Goal: Task Accomplishment & Management: Manage account settings

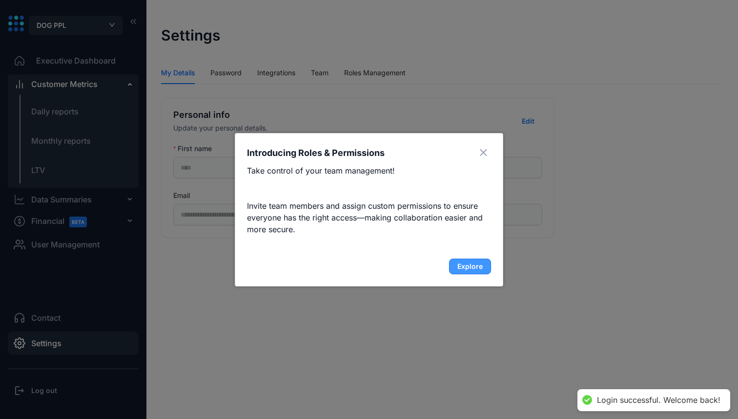
click at [487, 260] on button "Explore" at bounding box center [470, 266] width 42 height 16
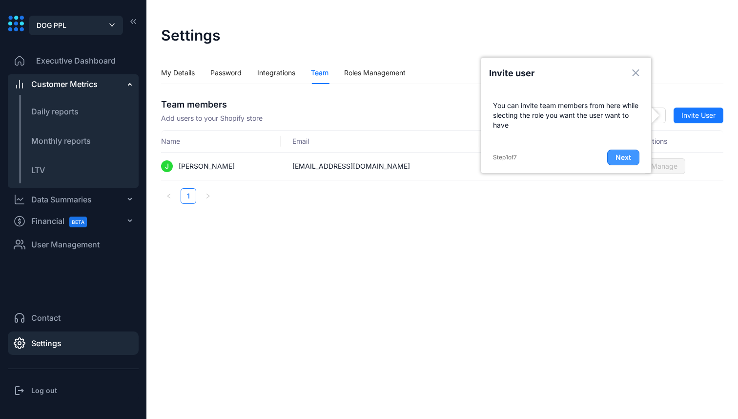
click at [618, 156] on span "Next" at bounding box center [624, 157] width 16 height 10
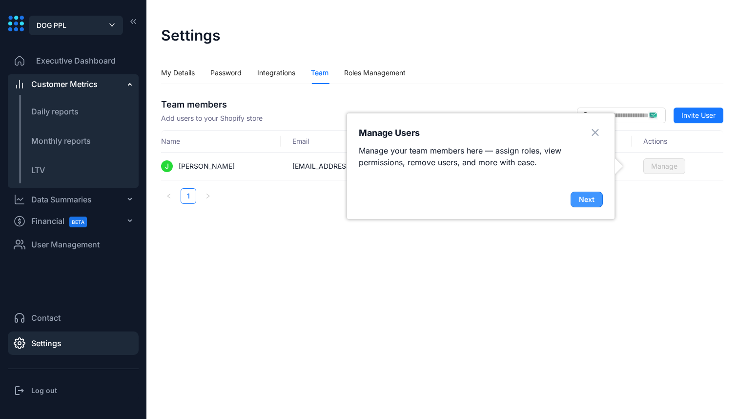
click at [598, 196] on button "Next" at bounding box center [587, 199] width 32 height 16
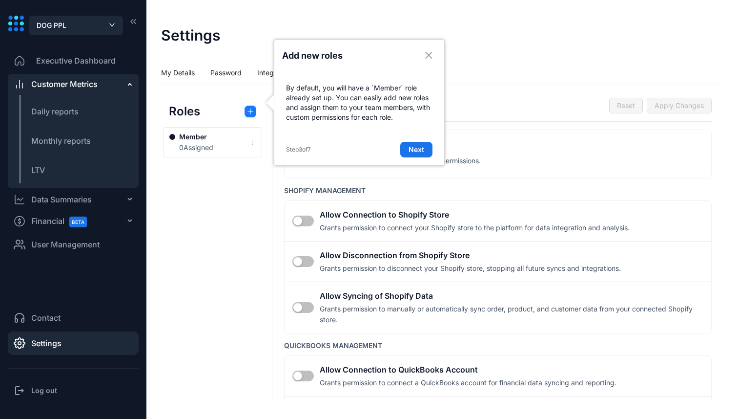
scroll to position [27, 0]
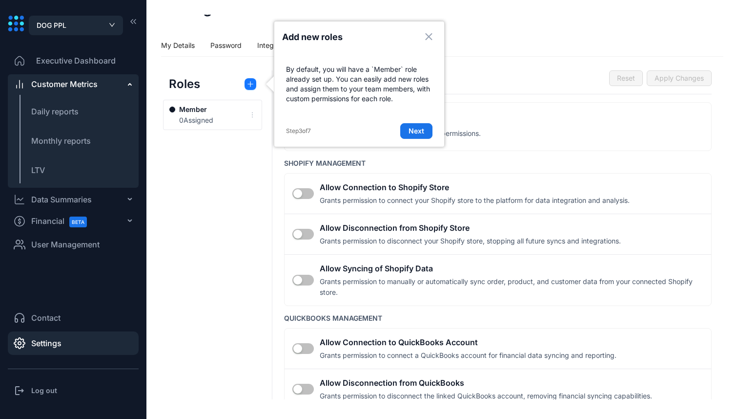
click at [417, 123] on div "Step 3 of 7 Next" at bounding box center [359, 130] width 170 height 31
click at [417, 128] on span "Next" at bounding box center [417, 131] width 16 height 10
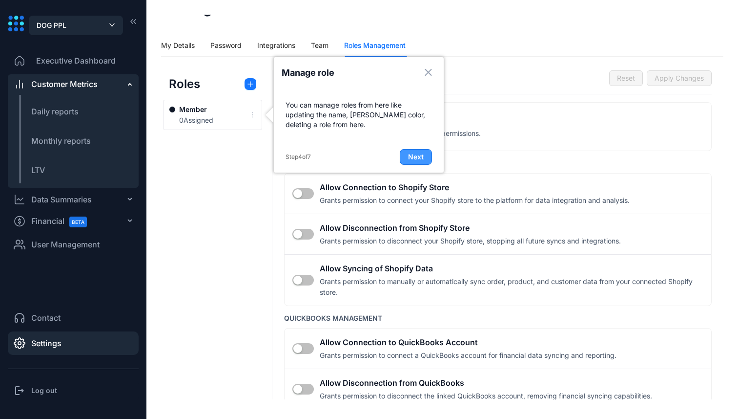
click at [423, 151] on button "Next" at bounding box center [416, 157] width 32 height 16
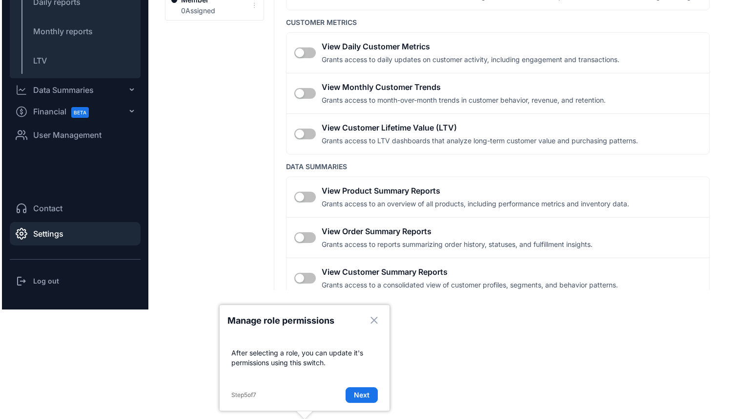
scroll to position [0, 0]
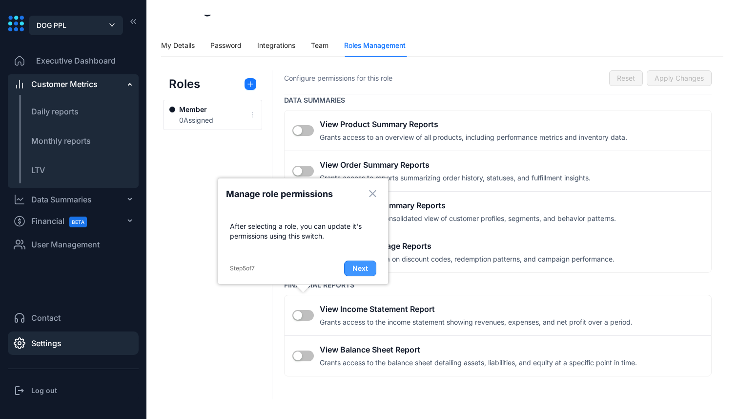
click at [365, 270] on span "Next" at bounding box center [361, 268] width 16 height 10
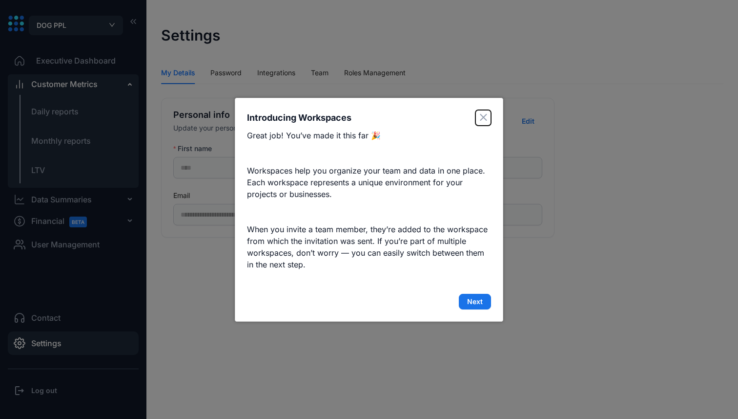
click at [485, 110] on button "Close" at bounding box center [484, 118] width 16 height 16
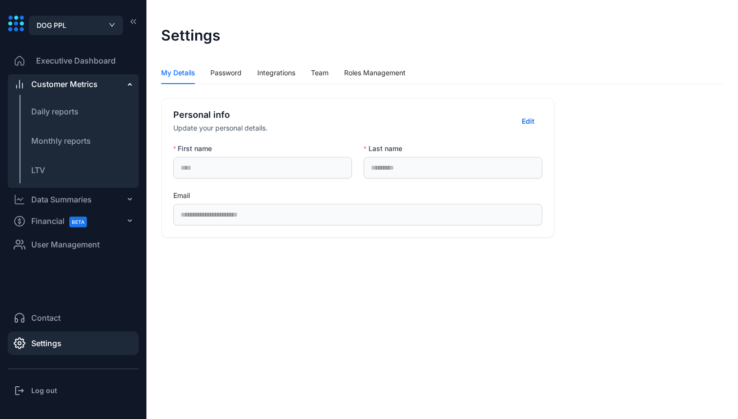
click at [72, 337] on li "Settings" at bounding box center [73, 342] width 131 height 23
click at [328, 65] on div "Team" at bounding box center [320, 73] width 18 height 22
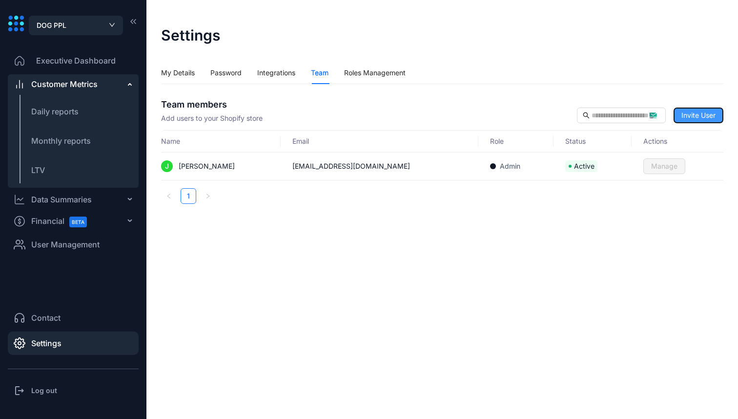
click at [706, 116] on span "Invite User" at bounding box center [699, 115] width 34 height 11
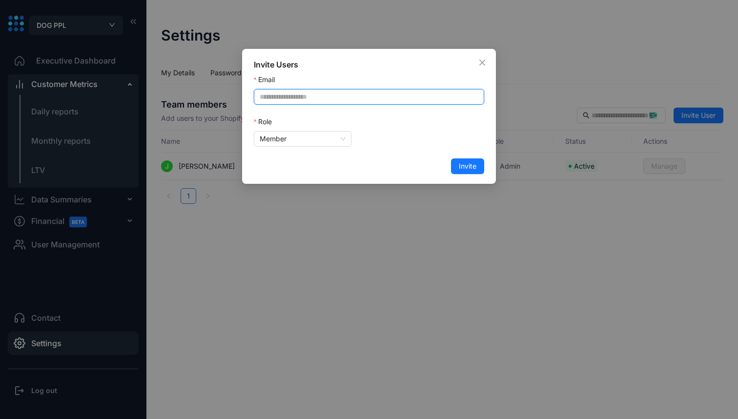
click at [330, 102] on input "Email" at bounding box center [369, 97] width 231 height 16
type input "**********"
click at [482, 63] on icon "close" at bounding box center [483, 63] width 6 height 6
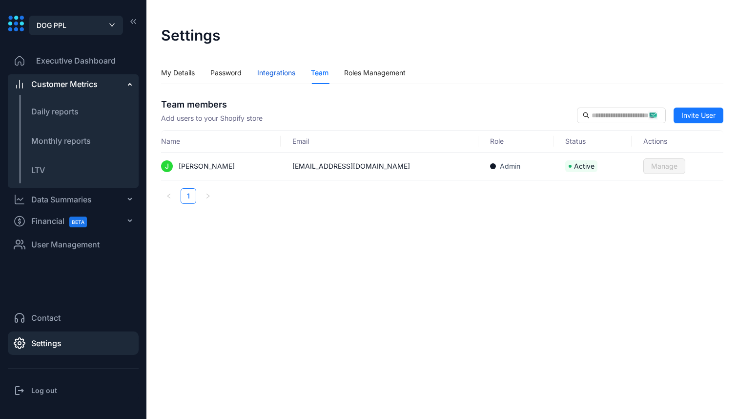
click at [276, 73] on div "Integrations" at bounding box center [276, 72] width 38 height 11
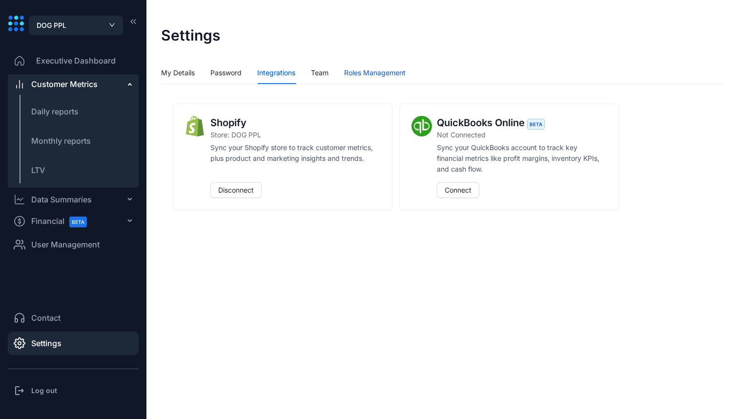
click at [371, 71] on div "Roles Management" at bounding box center [375, 72] width 62 height 11
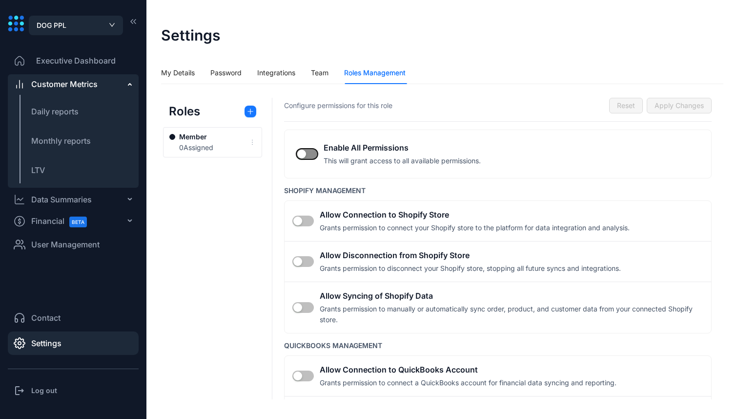
click at [302, 155] on div "button" at bounding box center [301, 153] width 9 height 9
click at [673, 104] on span "Apply Changes" at bounding box center [679, 105] width 49 height 11
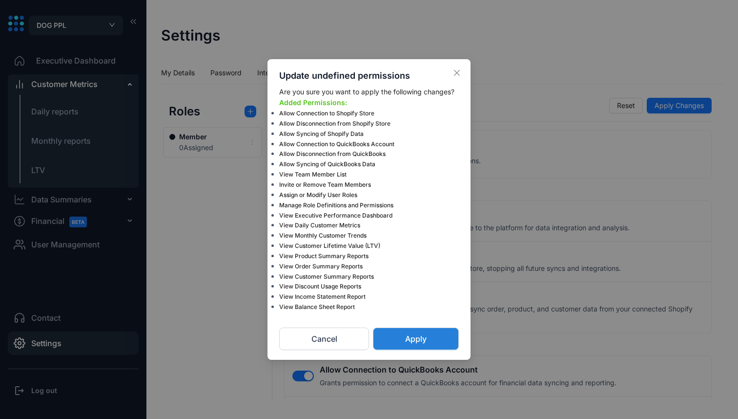
click at [438, 344] on button "Apply" at bounding box center [416, 338] width 86 height 22
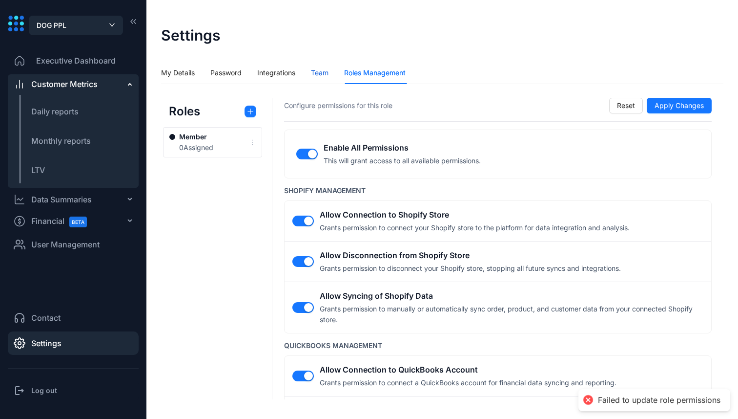
click at [327, 75] on div "Team" at bounding box center [320, 72] width 18 height 11
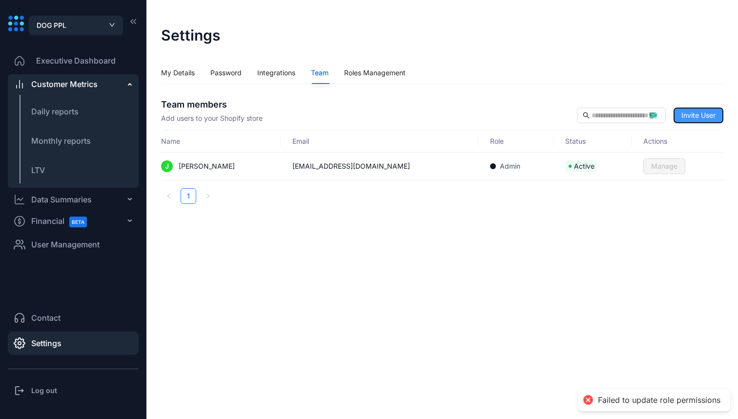
click at [689, 110] on span "Invite User" at bounding box center [699, 115] width 34 height 11
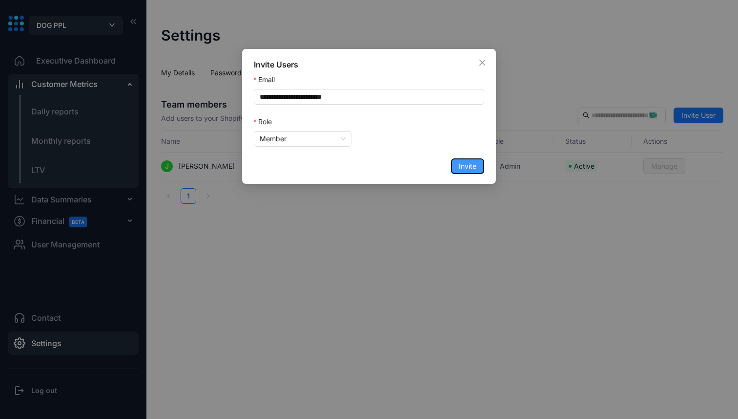
click at [474, 168] on span "Invite" at bounding box center [468, 166] width 18 height 11
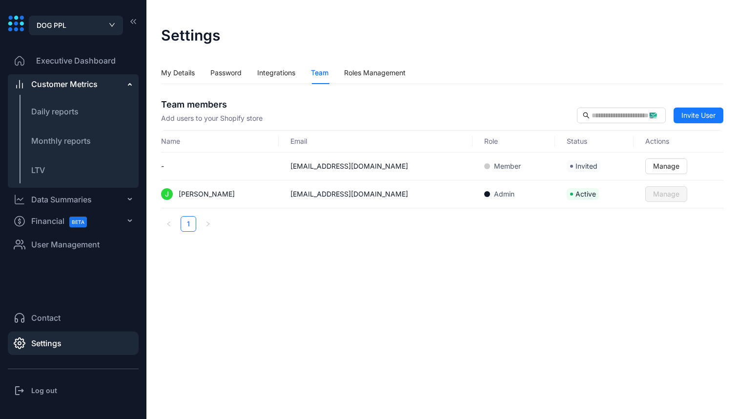
click at [84, 197] on div "Data Summaries" at bounding box center [61, 199] width 61 height 12
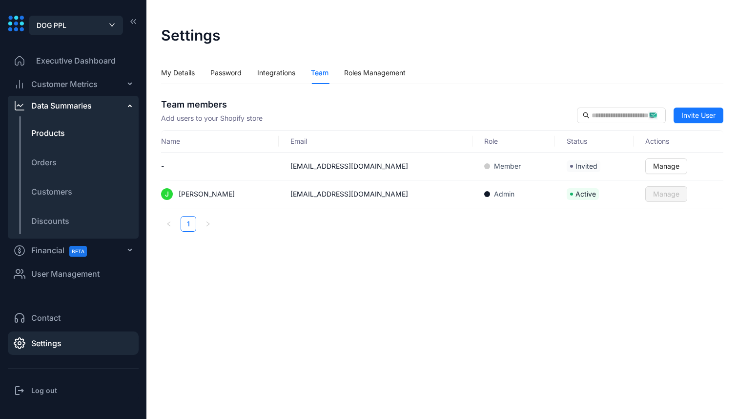
click at [58, 129] on span "Products" at bounding box center [48, 133] width 34 height 12
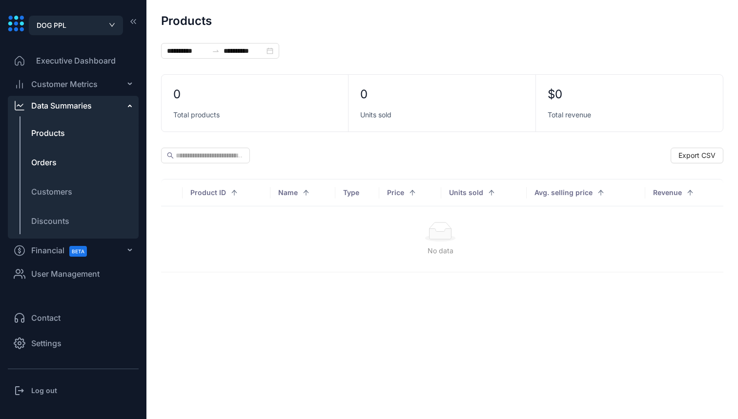
click at [52, 164] on span "Orders" at bounding box center [43, 162] width 25 height 12
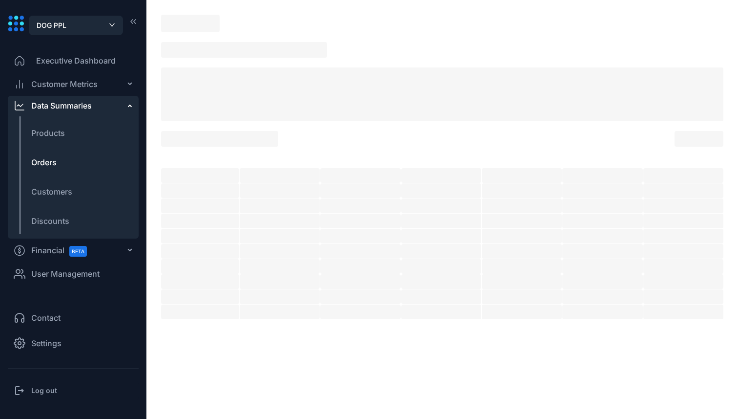
type input "**********"
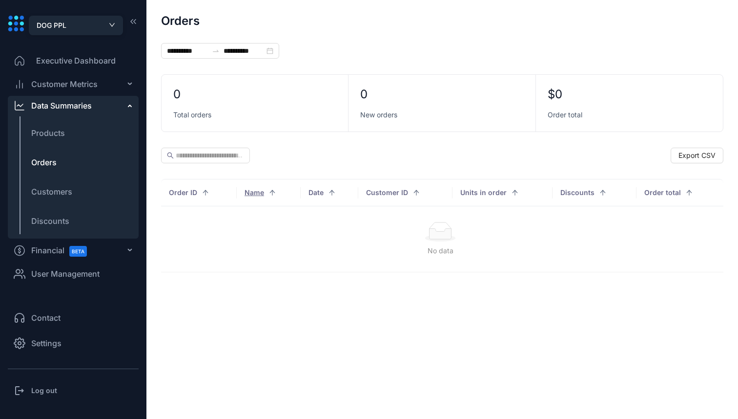
click at [97, 28] on div "DOG PPL" at bounding box center [76, 25] width 79 height 12
click at [42, 392] on h3 "Log out" at bounding box center [44, 390] width 26 height 10
click at [45, 396] on div "Log out" at bounding box center [73, 390] width 131 height 20
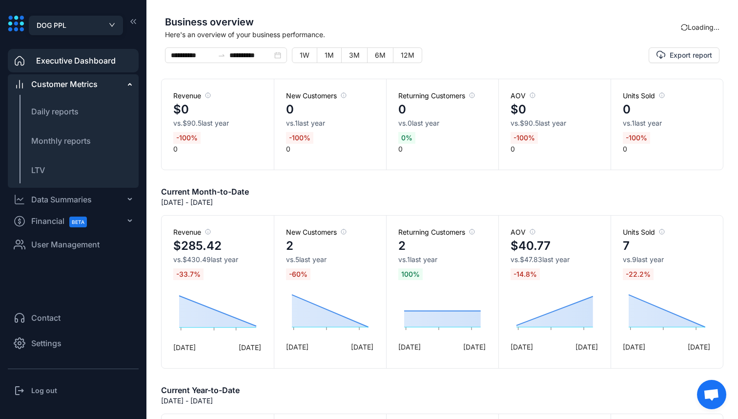
click at [87, 26] on div "DOG PPL" at bounding box center [76, 25] width 79 height 12
click at [58, 386] on div "Log out" at bounding box center [73, 390] width 131 height 20
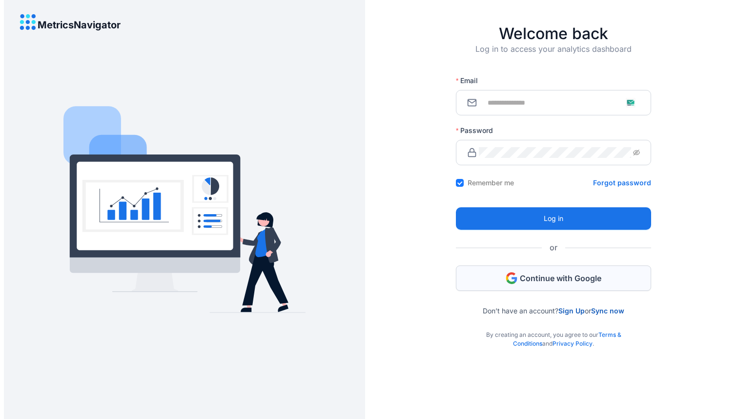
click at [529, 270] on button "Continue with Google" at bounding box center [553, 277] width 195 height 25
